Goal: Information Seeking & Learning: Learn about a topic

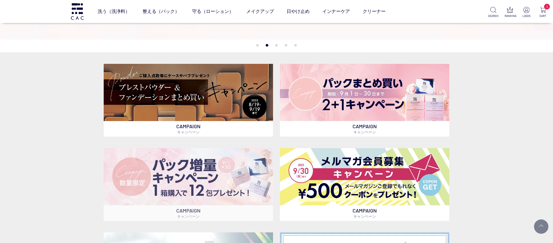
scroll to position [166, 0]
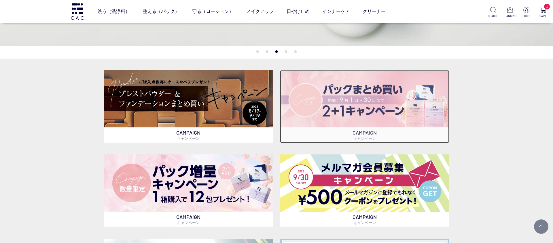
click at [388, 97] on img at bounding box center [364, 98] width 169 height 57
click at [389, 90] on img at bounding box center [364, 98] width 169 height 57
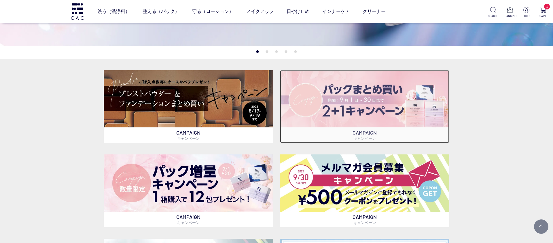
click at [371, 126] on img at bounding box center [364, 98] width 169 height 57
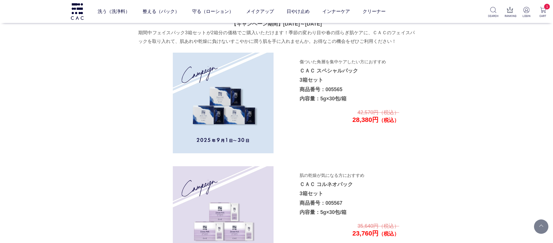
scroll to position [726, 0]
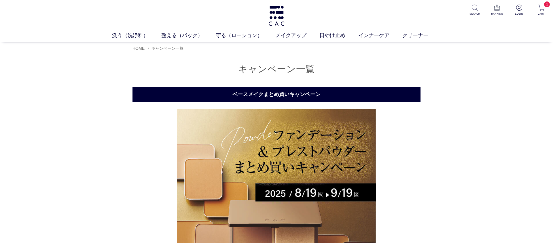
scroll to position [768, 0]
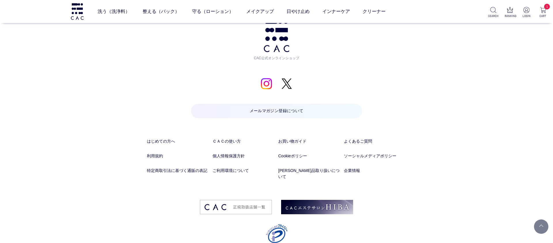
scroll to position [3102, 0]
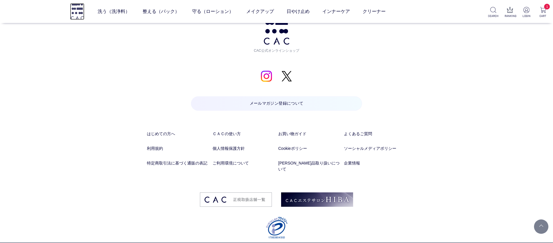
click at [78, 9] on img at bounding box center [77, 11] width 14 height 16
